Goal: Use online tool/utility: Utilize a website feature to perform a specific function

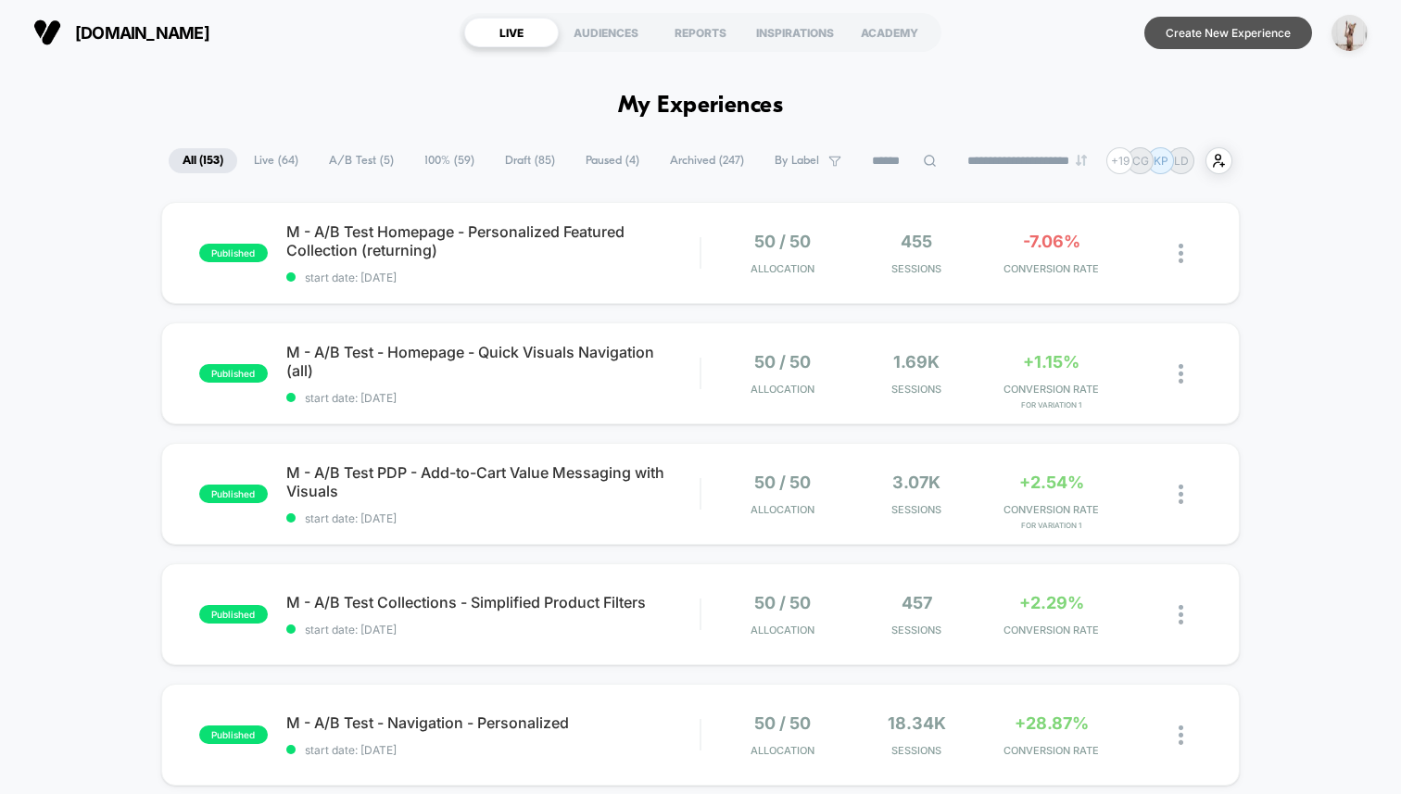
click at [1227, 34] on button "Create New Experience" at bounding box center [1229, 33] width 168 height 32
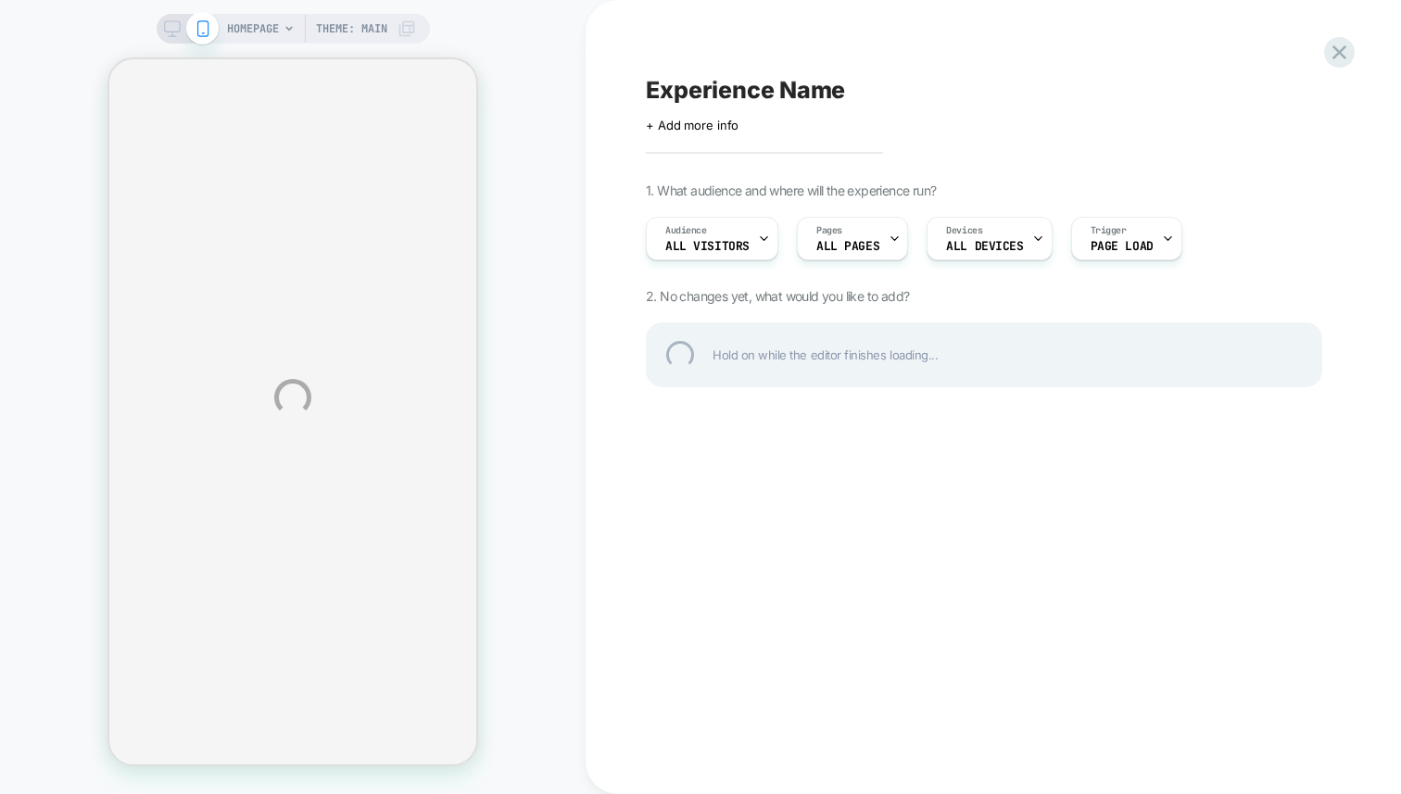
click at [548, 293] on div "HOMEPAGE Theme: MAIN Experience Name Click to edit experience details + Add mor…" at bounding box center [700, 397] width 1401 height 794
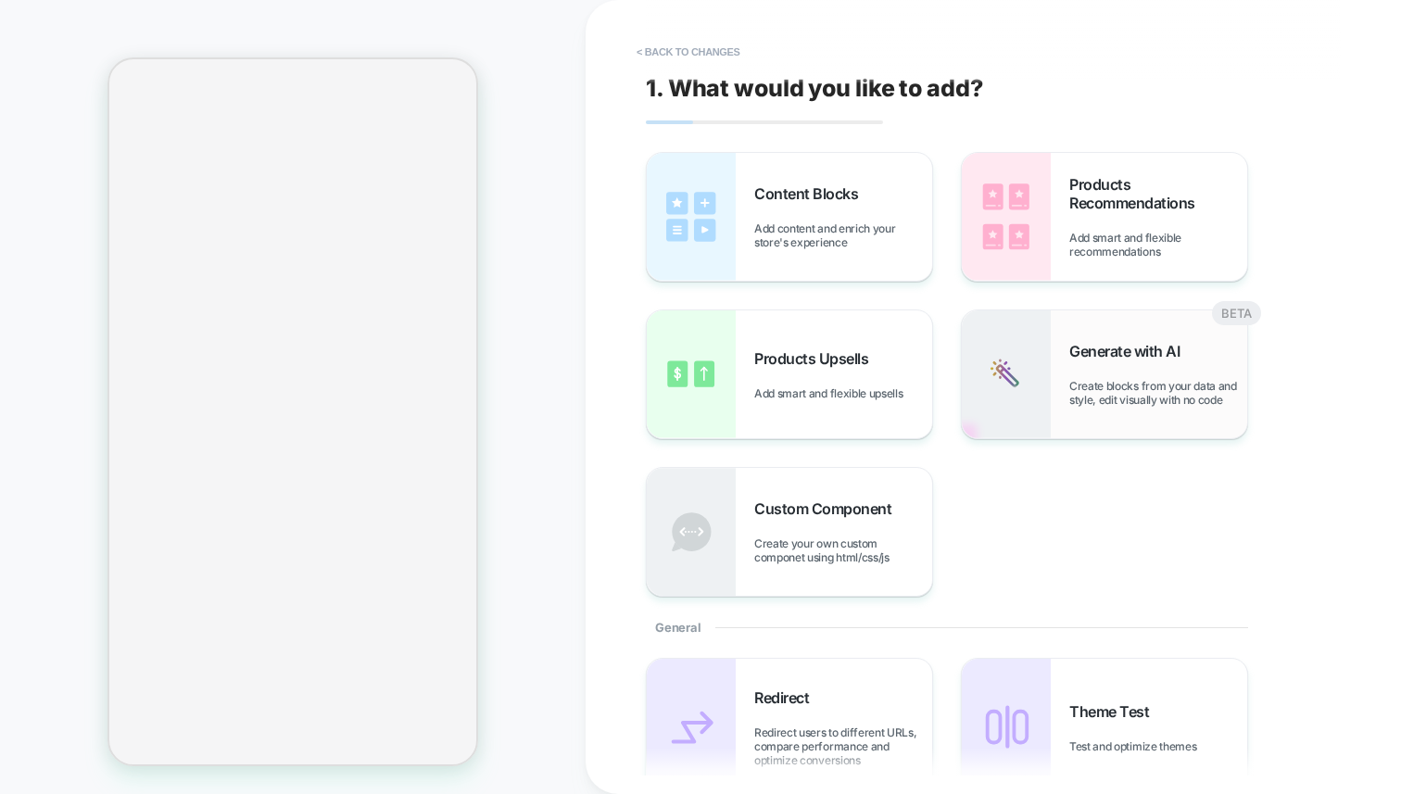
click at [1014, 331] on img at bounding box center [1006, 375] width 89 height 128
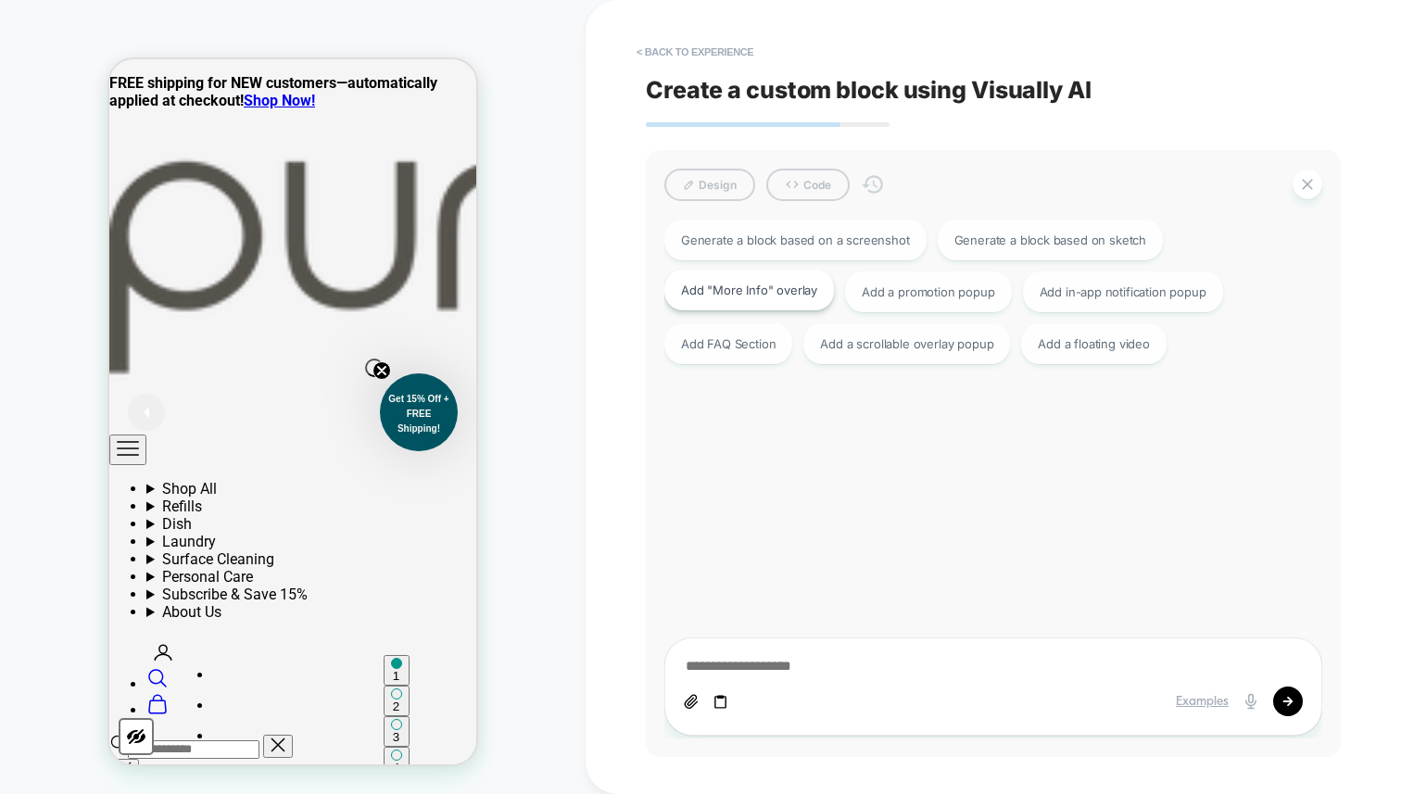
click at [711, 293] on div "Add "More Info" overlay" at bounding box center [750, 290] width 170 height 41
type textarea "*"
type textarea "**********"
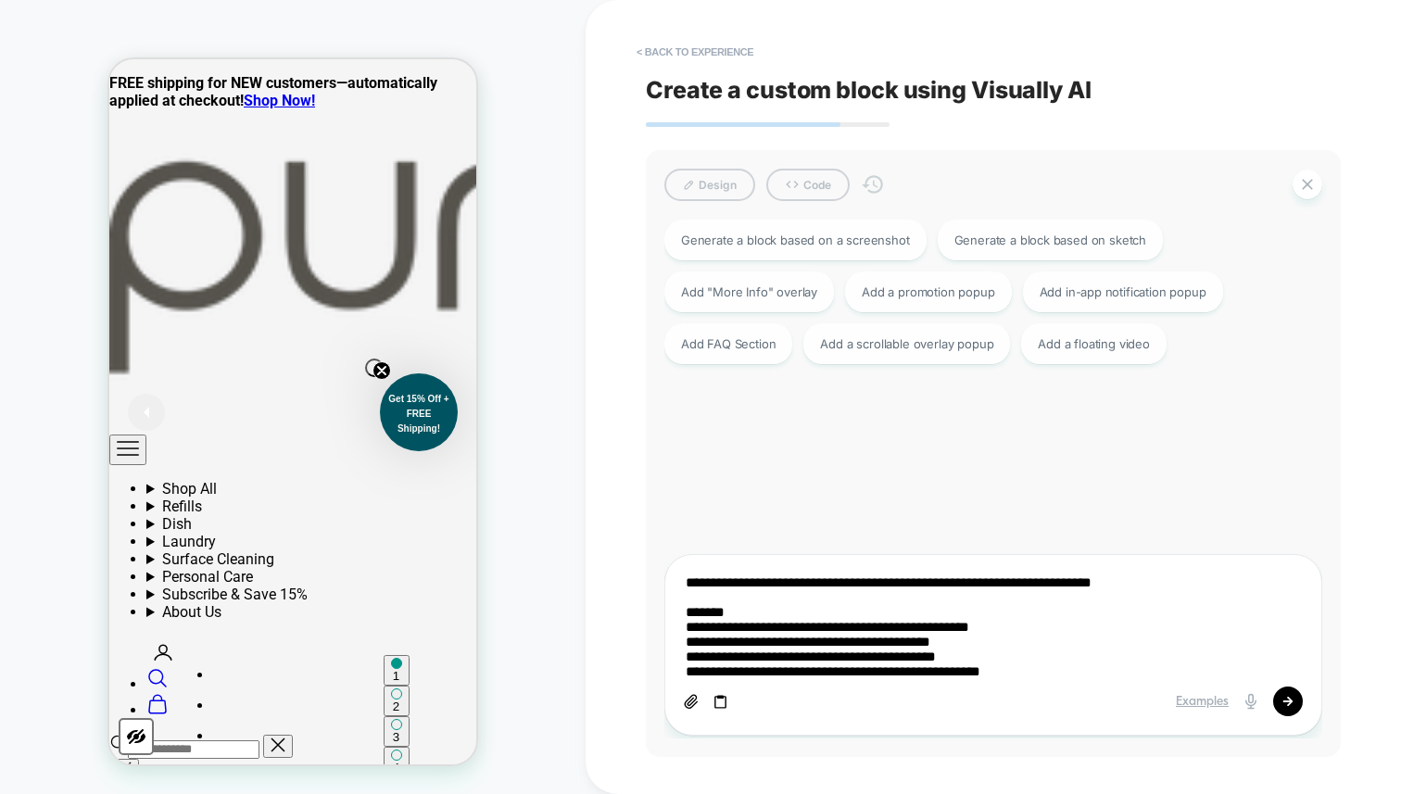
type textarea "*"
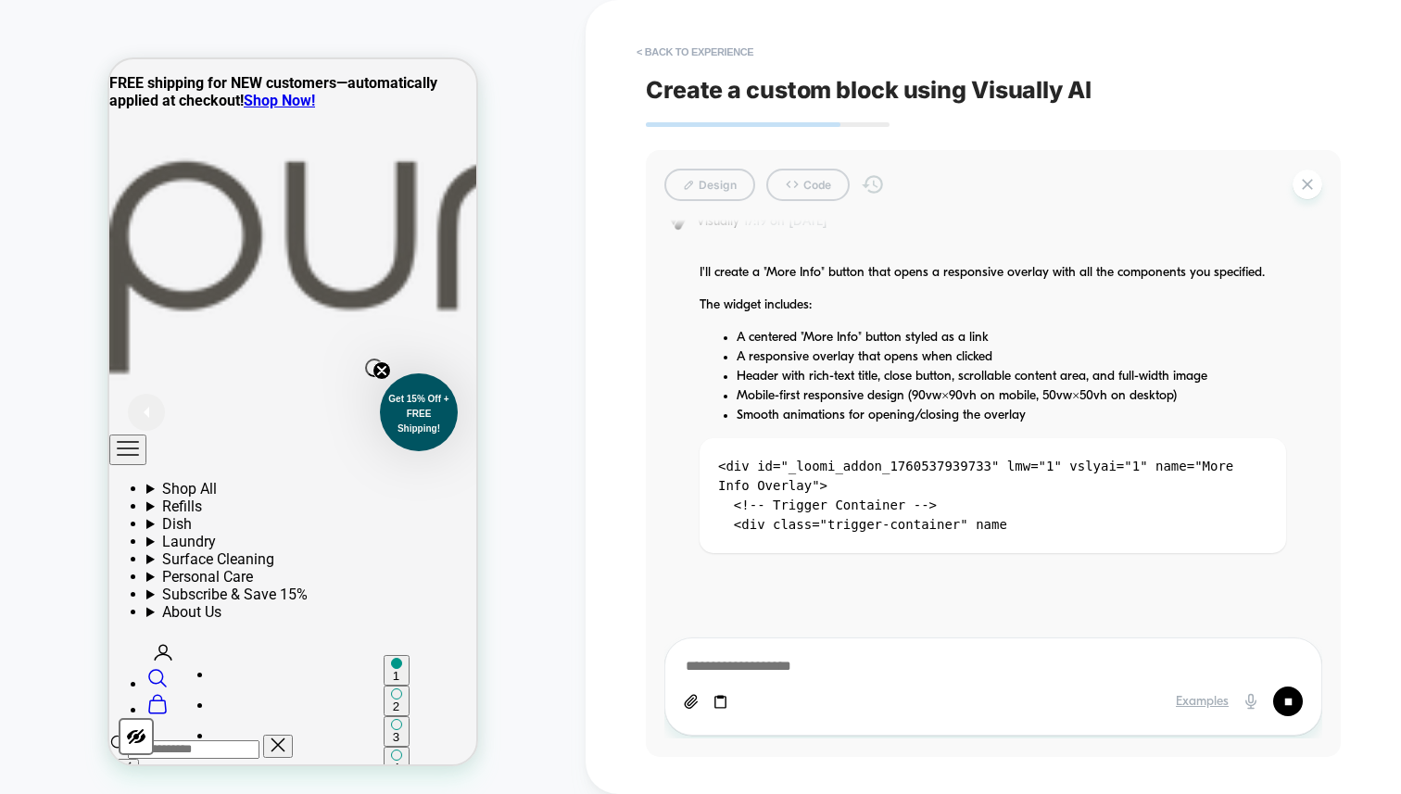
scroll to position [643, 0]
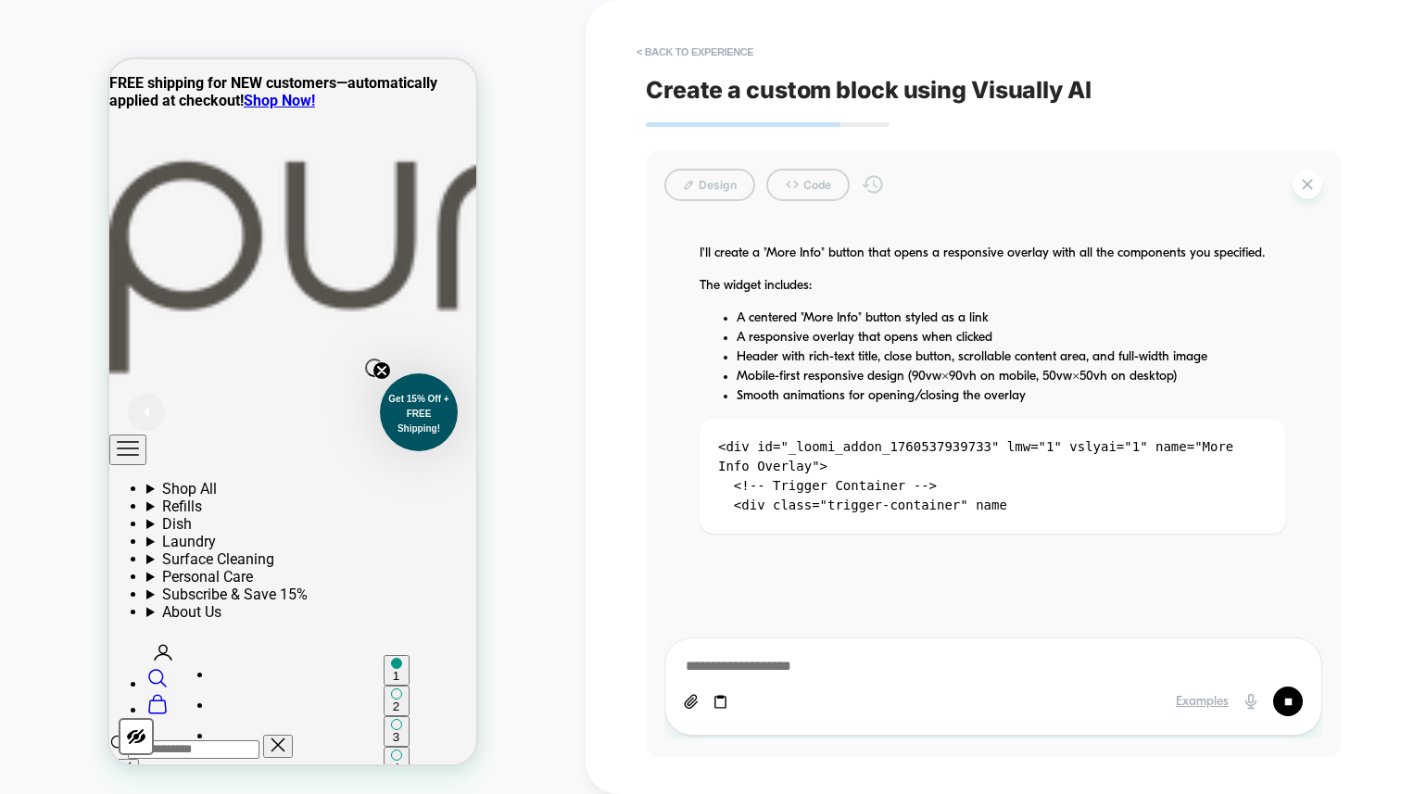
type textarea "*"
